Goal: Manage account settings

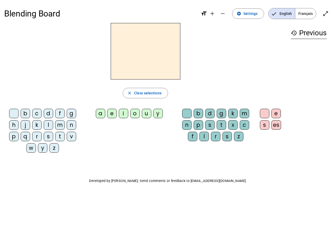
click at [212, 14] on mat-icon "add" at bounding box center [212, 13] width 6 height 6
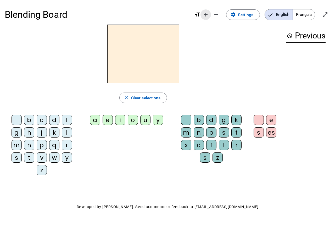
click at [223, 14] on div "Blending Board format_size add remove settings Settings English Français open_i…" at bounding box center [167, 15] width 325 height 20
click at [248, 14] on span "Settings" at bounding box center [245, 14] width 15 height 7
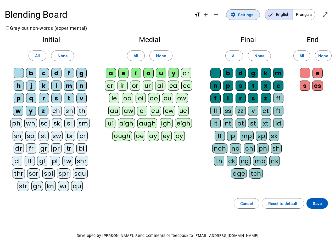
click at [281, 14] on span "English" at bounding box center [279, 14] width 28 height 10
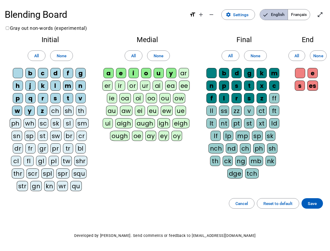
click at [305, 14] on span "Français" at bounding box center [299, 14] width 22 height 10
click at [305, 14] on span "Français" at bounding box center [295, 14] width 30 height 10
click at [325, 14] on span "Enter full screen" at bounding box center [320, 14] width 13 height 13
click at [145, 93] on letter-bubble "oi" at bounding box center [139, 99] width 13 height 13
click at [15, 115] on div "w" at bounding box center [17, 111] width 10 height 10
